Goal: Find specific page/section: Find specific page/section

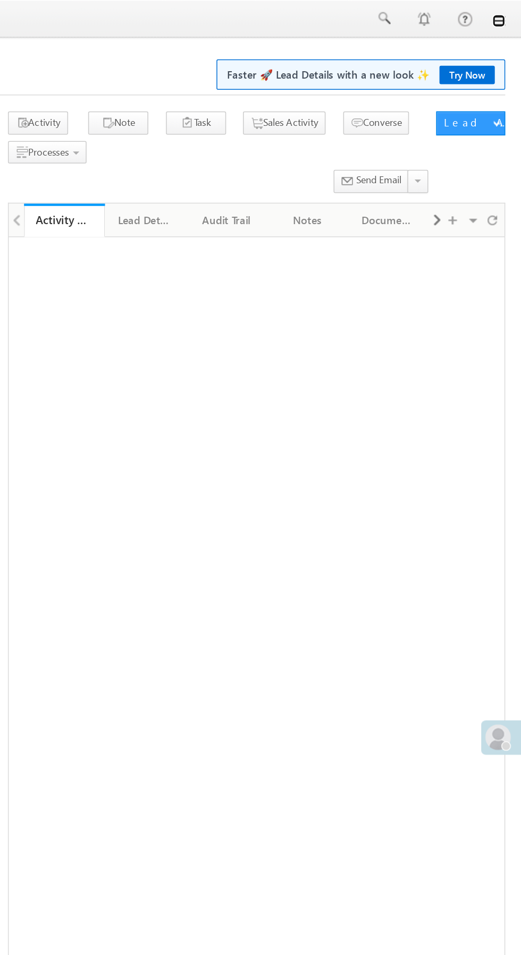
click at [505, 18] on link at bounding box center [506, 14] width 9 height 9
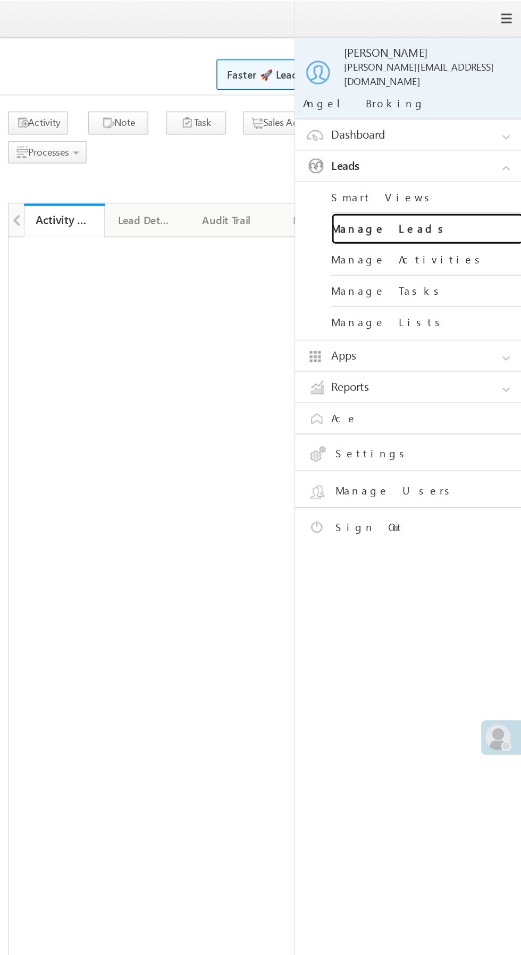
click at [472, 148] on link "Manage Leads" at bounding box center [459, 151] width 128 height 21
